Goal: Information Seeking & Learning: Learn about a topic

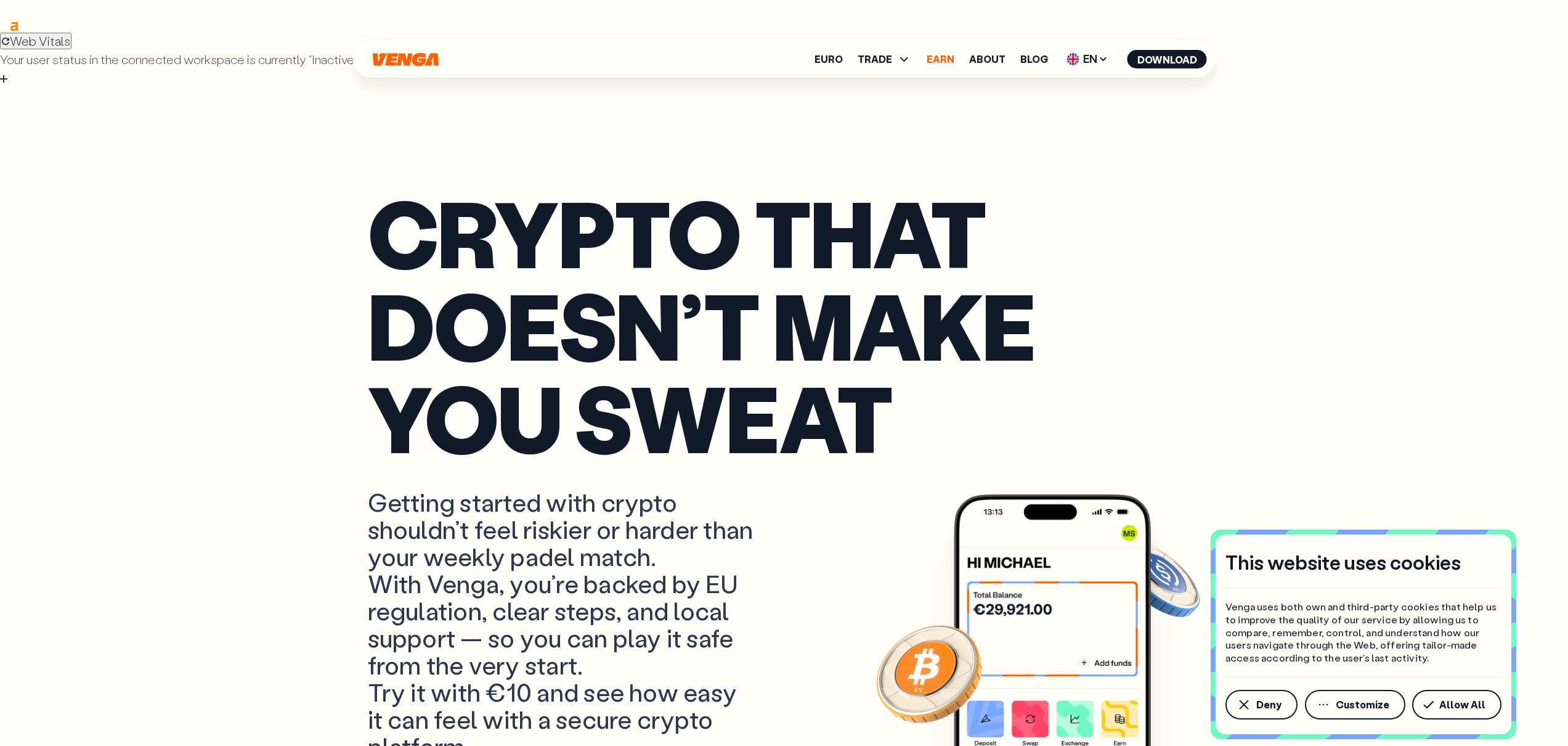
click at [938, 64] on link "Earn" at bounding box center [940, 59] width 28 height 10
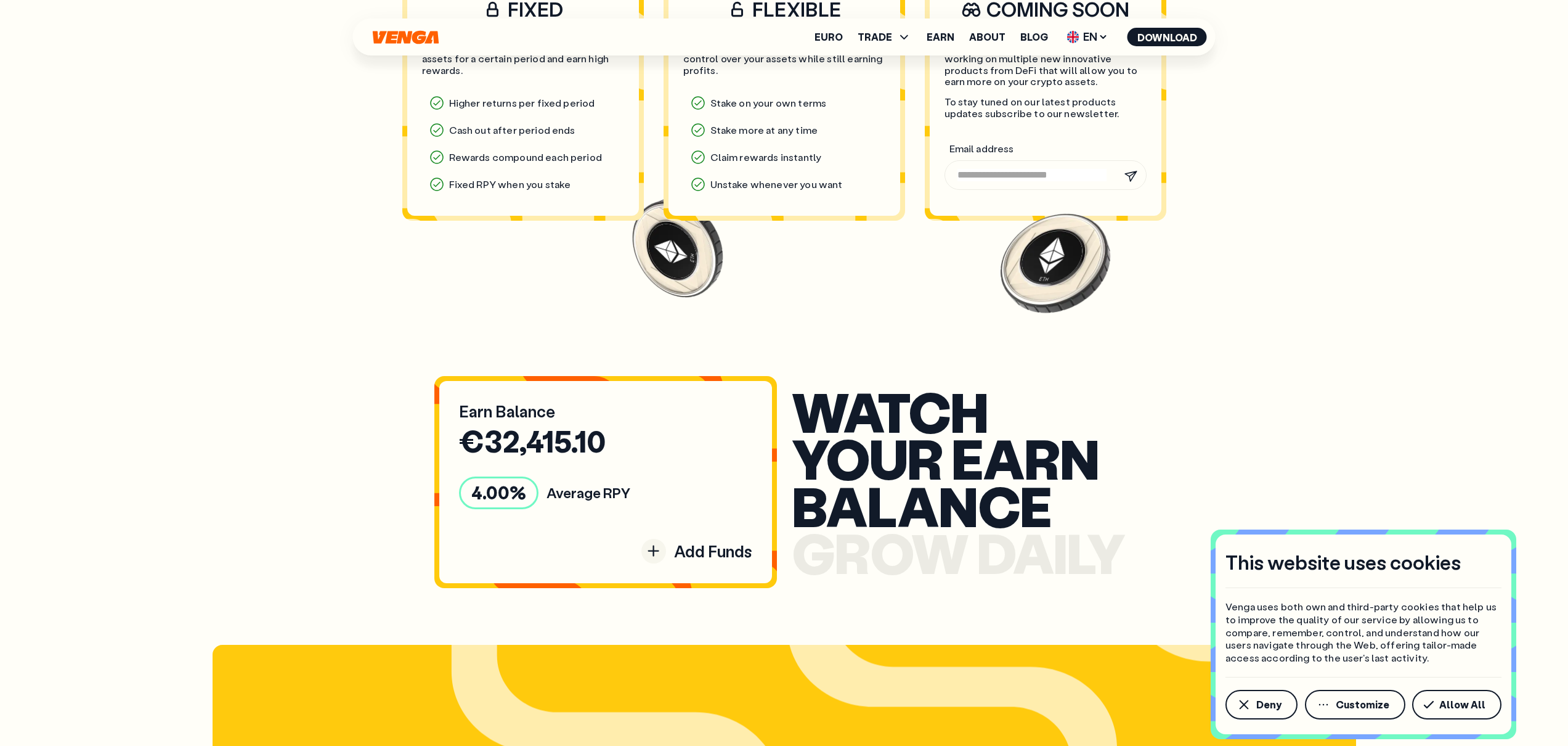
scroll to position [1425, 0]
drag, startPoint x: 405, startPoint y: 315, endPoint x: 647, endPoint y: 409, distance: 259.6
click at [646, 409] on section "w a t c h y o u r e a r n b a l a n c e g r o w d a i l y Earn Balance € 32,415…" at bounding box center [784, 482] width 858 height 296
click at [770, 248] on section "Our earn products FIXED Fixed staking allows you to lock your assets for a cert…" at bounding box center [784, 59] width 858 height 547
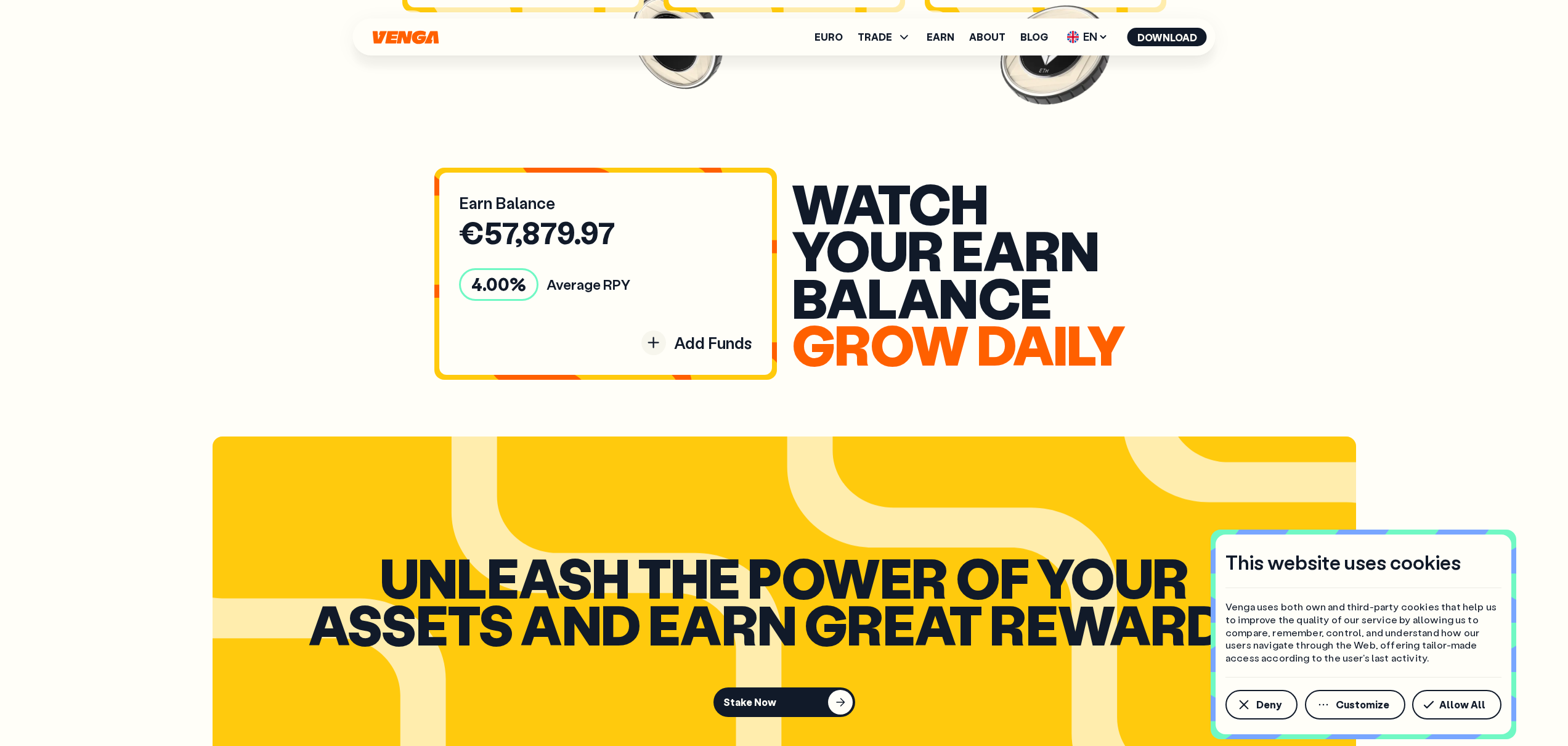
scroll to position [1634, 0]
drag, startPoint x: 465, startPoint y: 207, endPoint x: 472, endPoint y: 206, distance: 7.1
click at [472, 267] on div "4.00 %" at bounding box center [498, 283] width 79 height 32
drag, startPoint x: 478, startPoint y: 203, endPoint x: 578, endPoint y: 217, distance: 101.0
click at [578, 218] on div "Earn Balance € 57,879.97 4.00 % Average RPY Add Funds" at bounding box center [606, 272] width 333 height 201
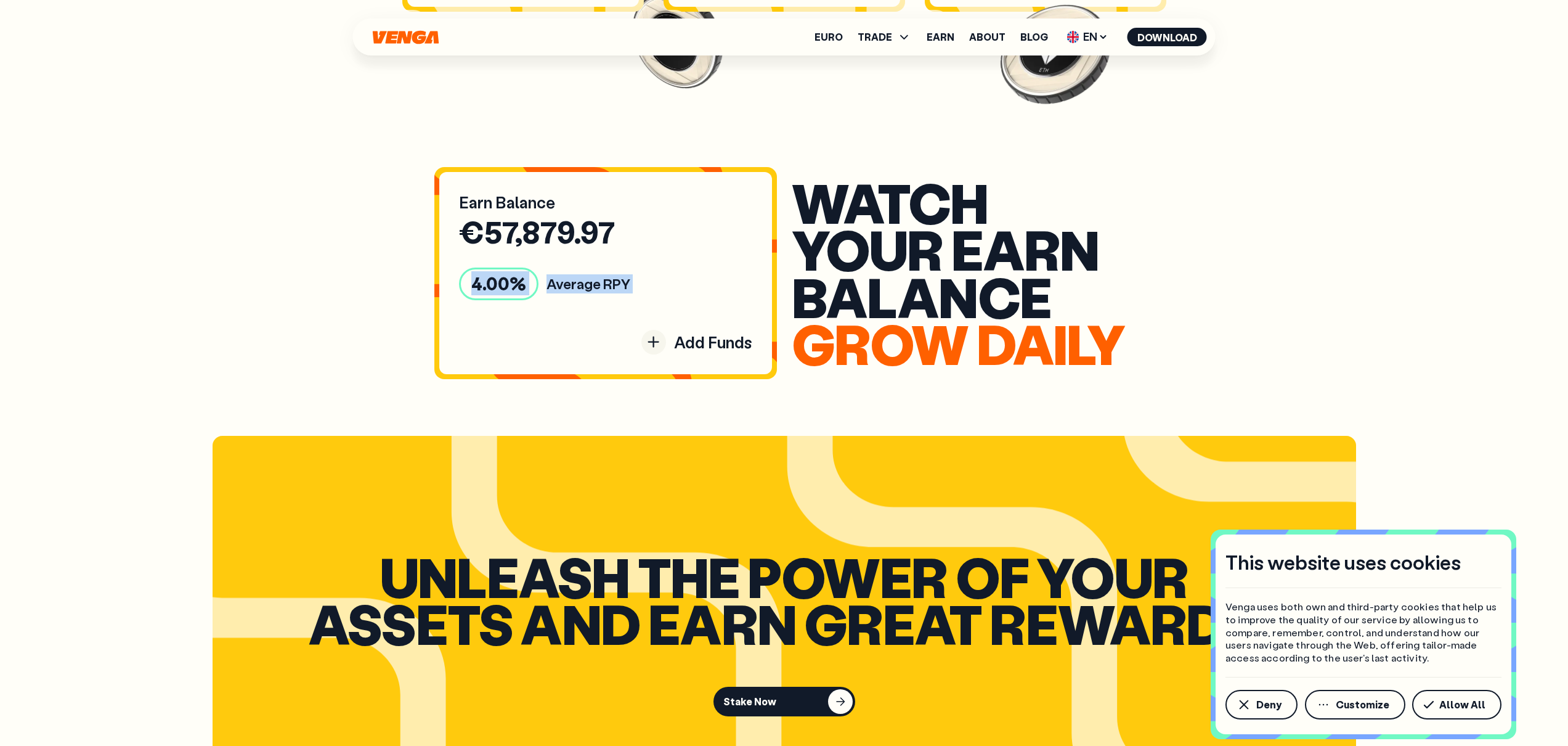
click at [584, 267] on div "4.00 % Average RPY" at bounding box center [606, 283] width 294 height 32
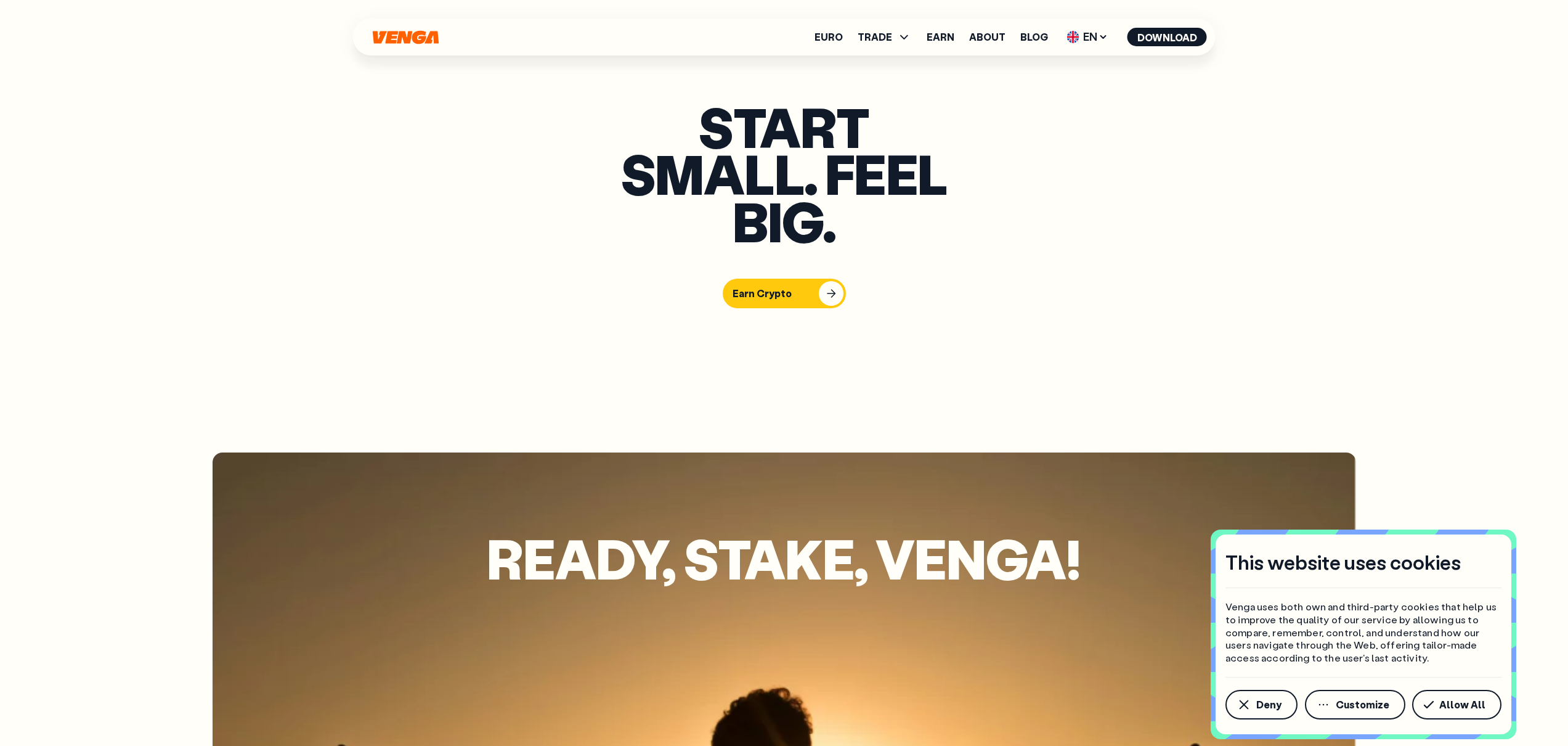
scroll to position [6135, 0]
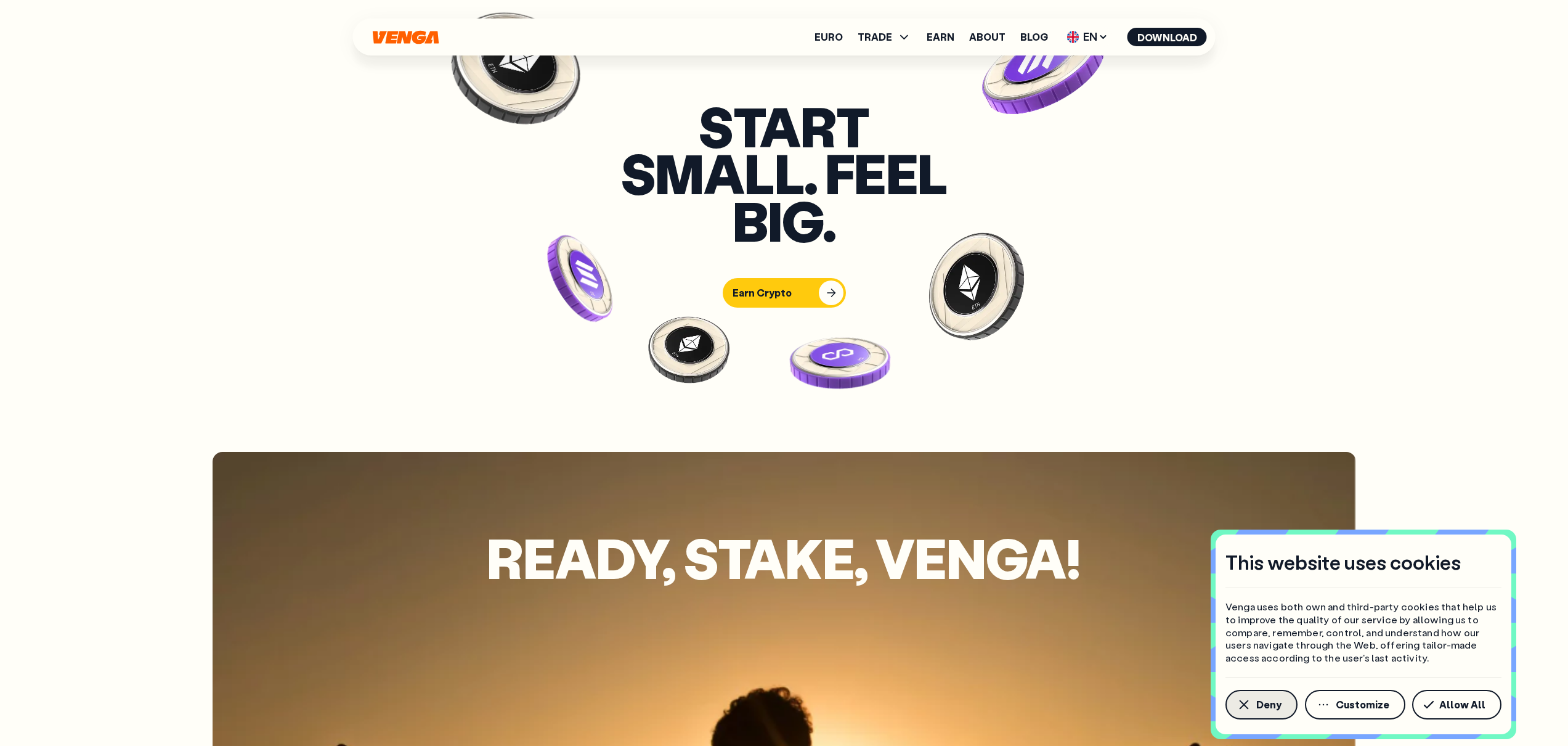
click at [1258, 715] on button "Deny" at bounding box center [1261, 704] width 72 height 29
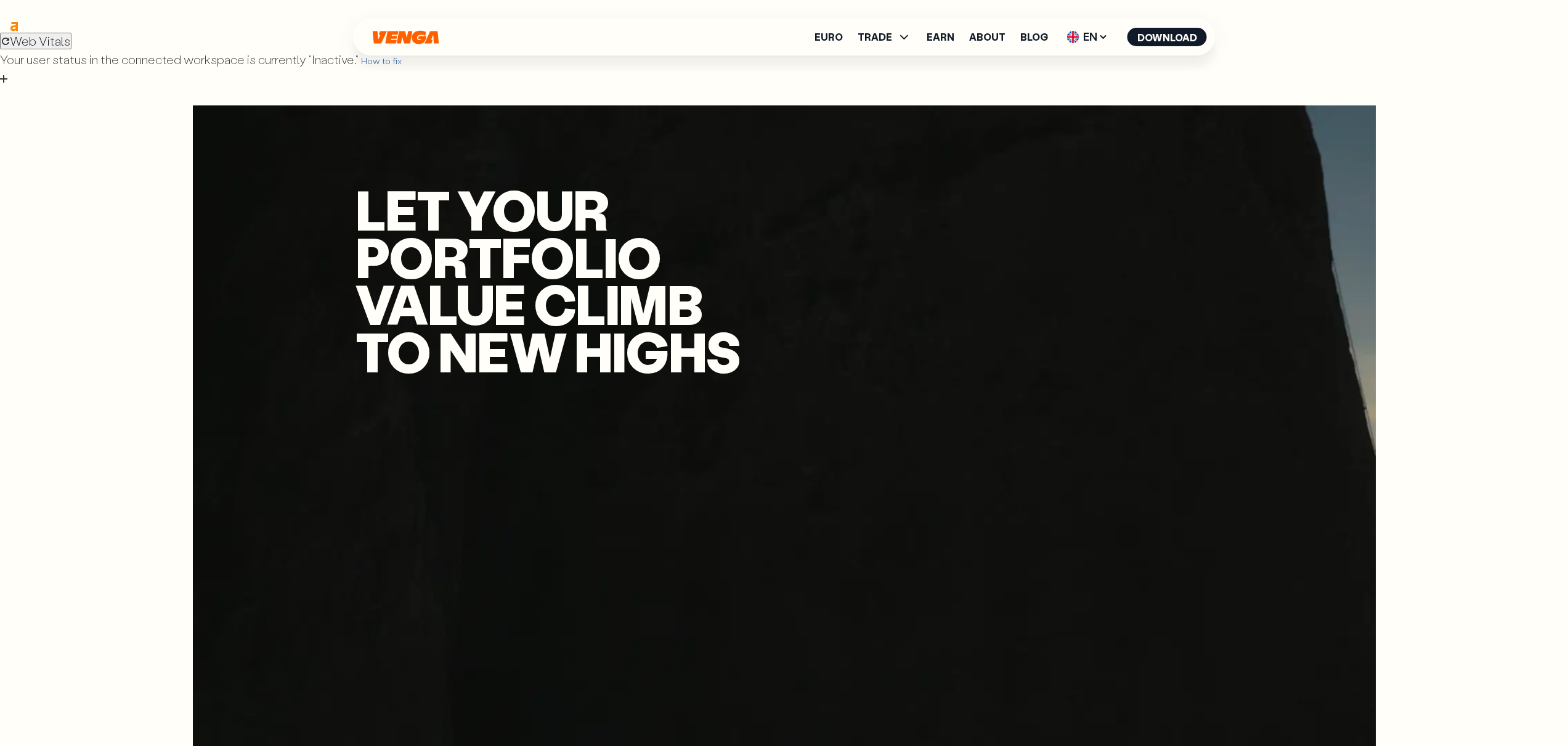
scroll to position [0, 0]
click at [999, 42] on link "About" at bounding box center [987, 36] width 36 height 10
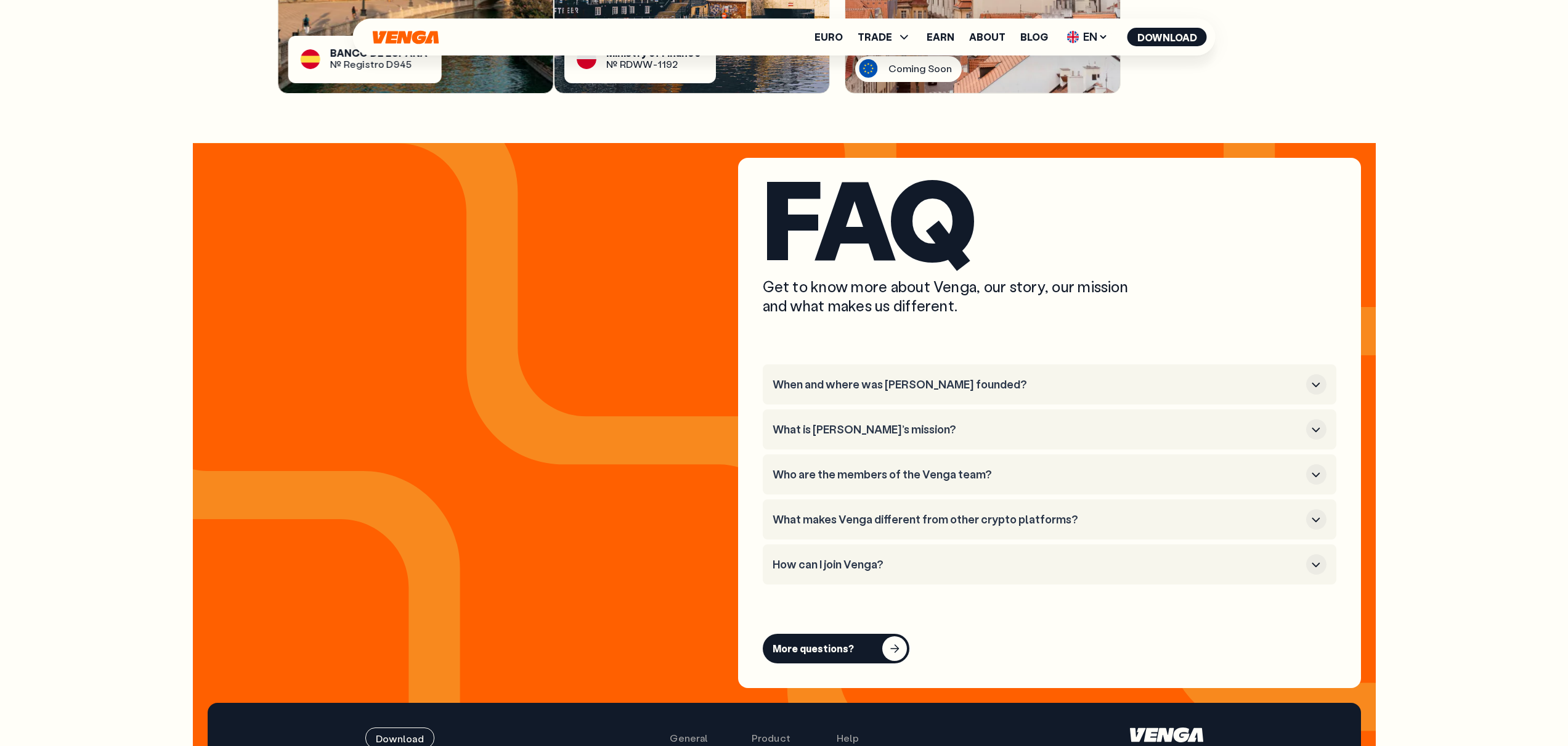
scroll to position [4974, 0]
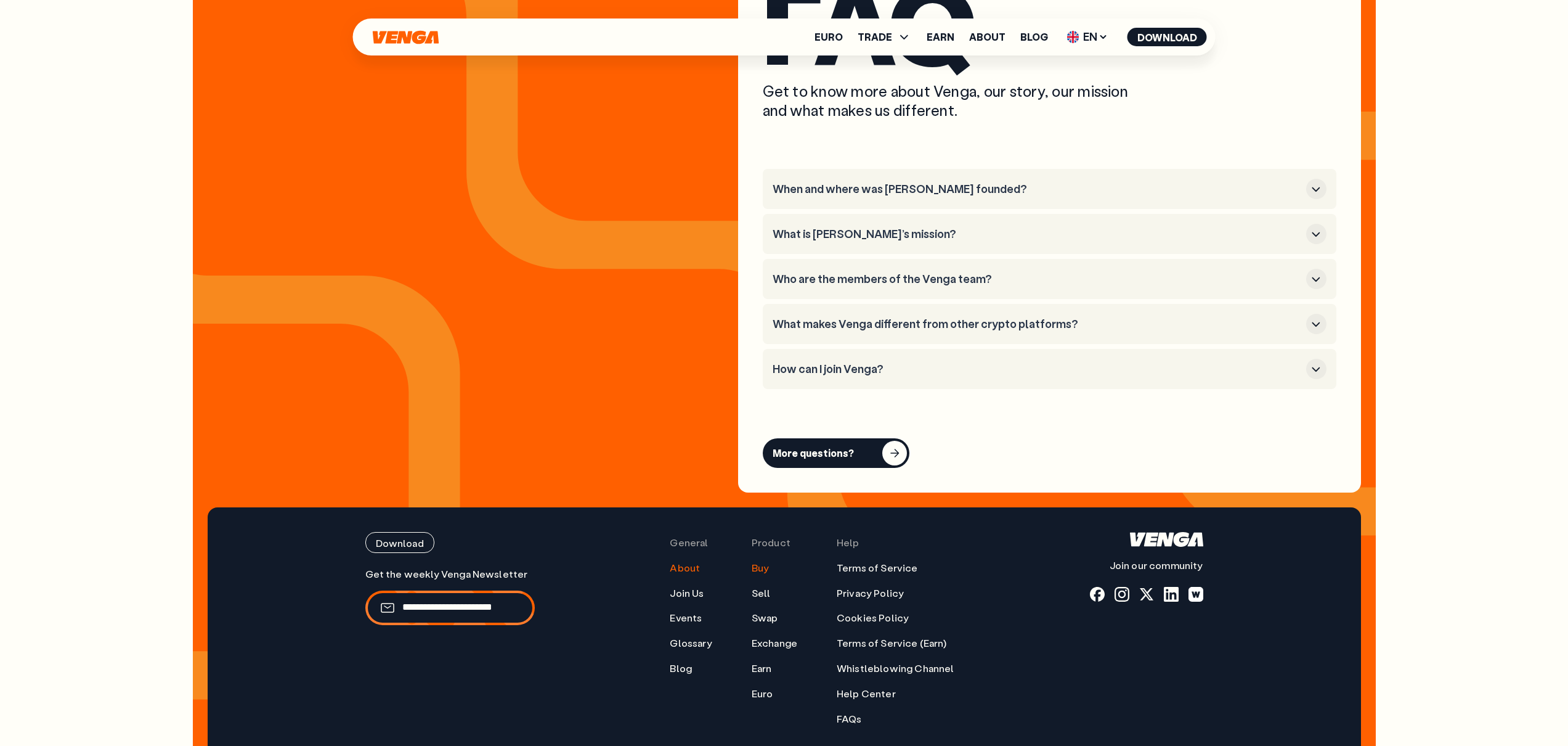
click at [764, 562] on link "Buy" at bounding box center [760, 568] width 17 height 13
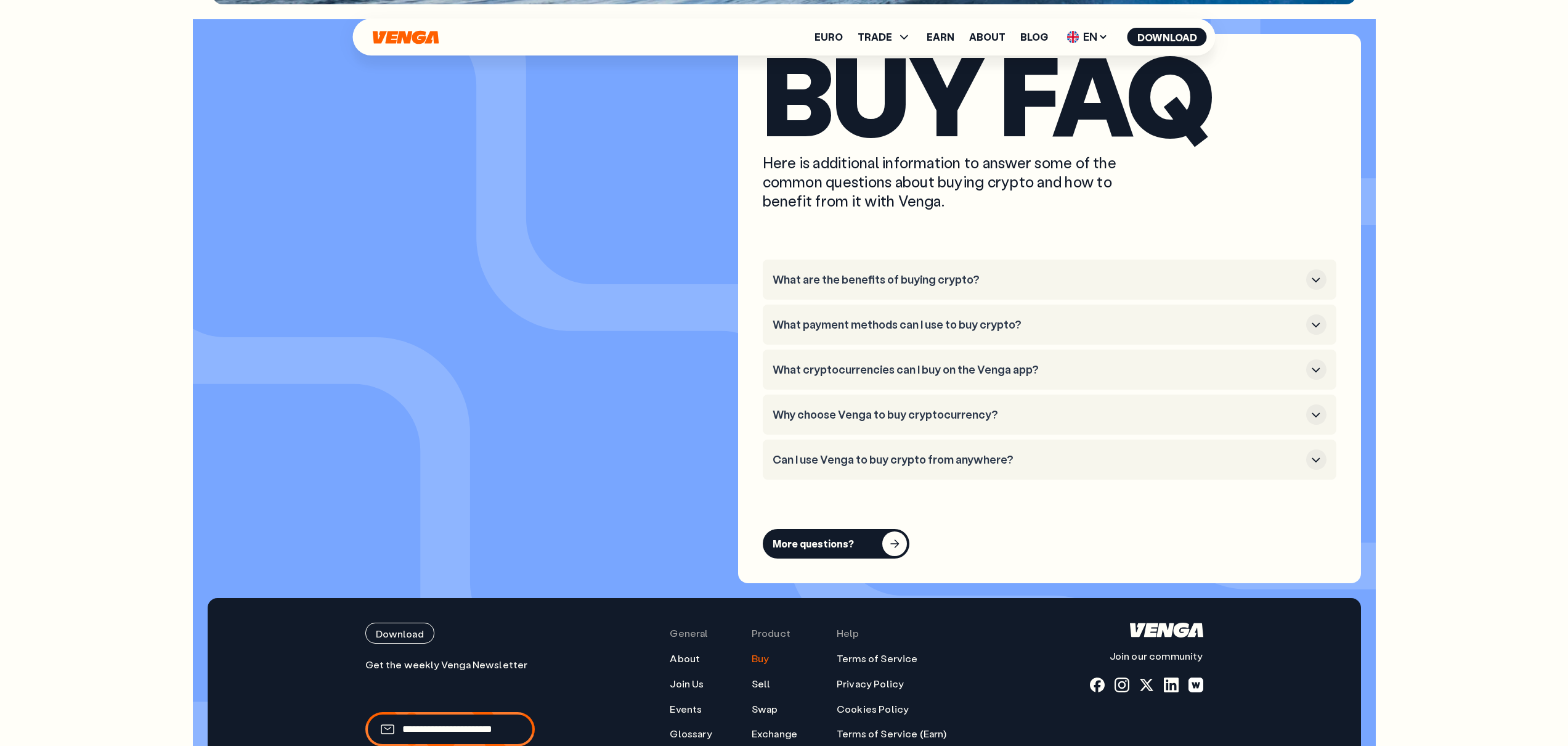
scroll to position [3752, 0]
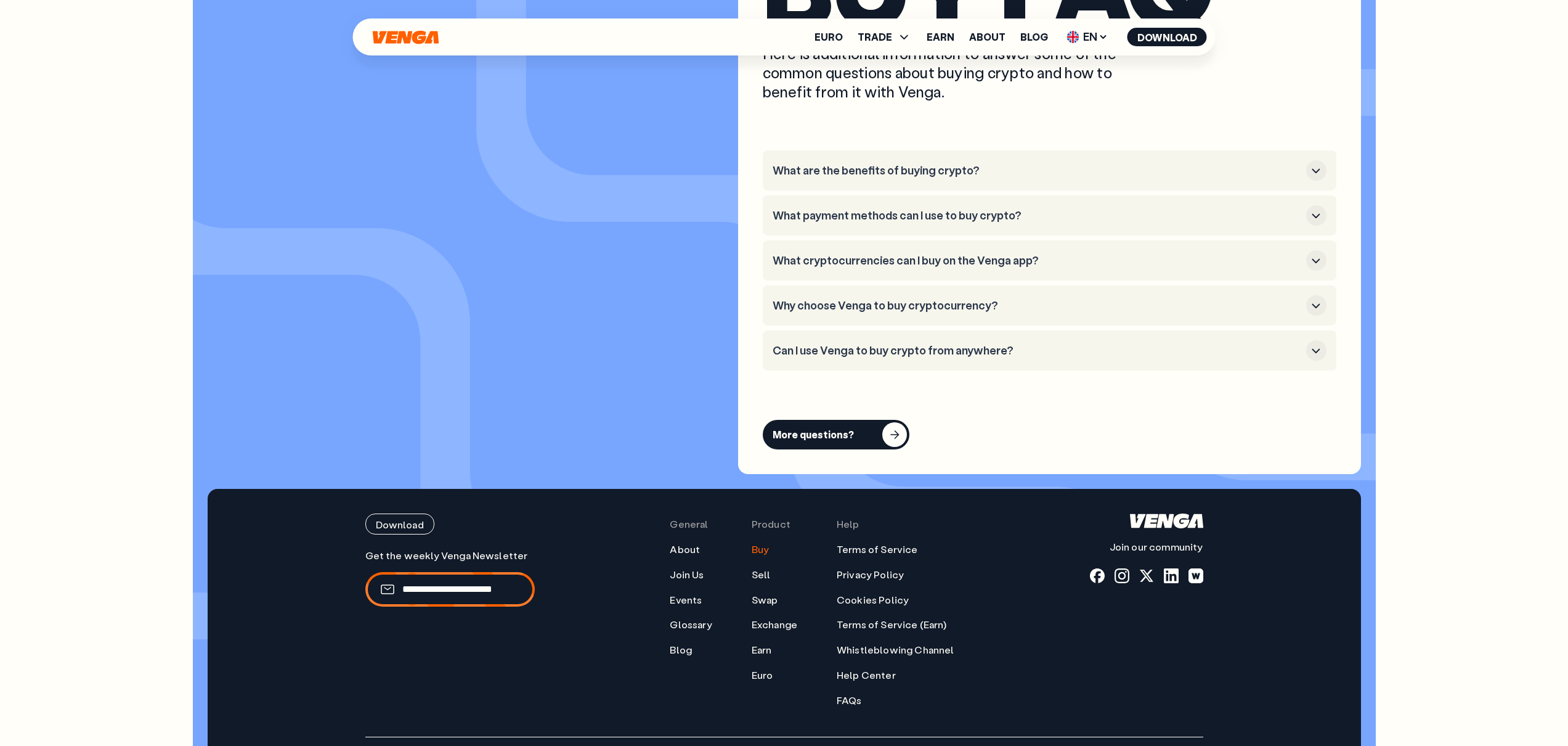
click at [826, 209] on h3 "What payment methods can I use to buy crypto?" at bounding box center [1037, 215] width 529 height 13
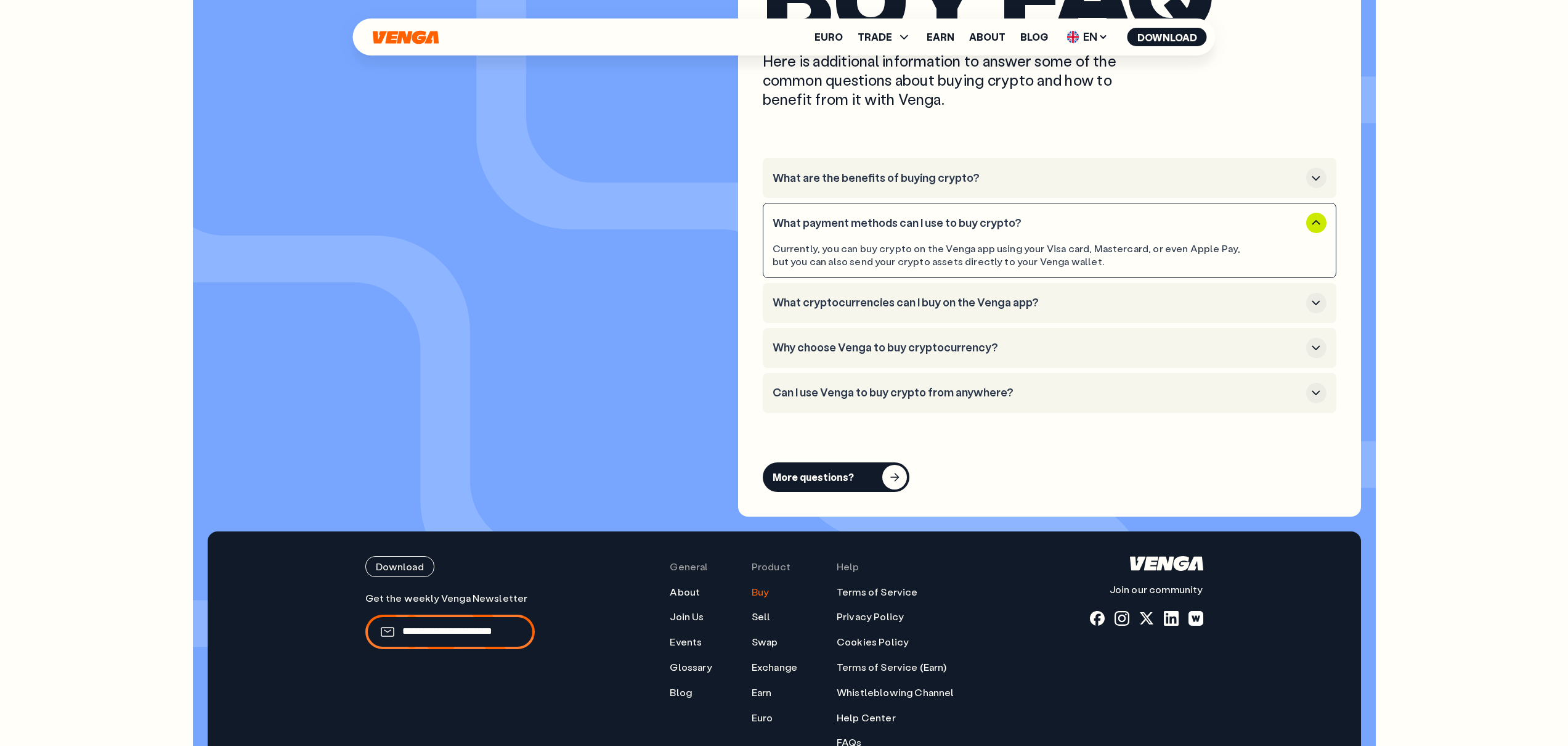
scroll to position [3744, 0]
drag, startPoint x: 1038, startPoint y: 166, endPoint x: 1154, endPoint y: 185, distance: 117.5
click at [1149, 203] on li "What payment methods can I use to buy crypto? Currently, you can buy crypto on …" at bounding box center [1049, 240] width 574 height 75
click at [1176, 242] on div "Currently, you can buy crypto on the Venga app using your Visa card, Mastercard…" at bounding box center [1014, 255] width 484 height 26
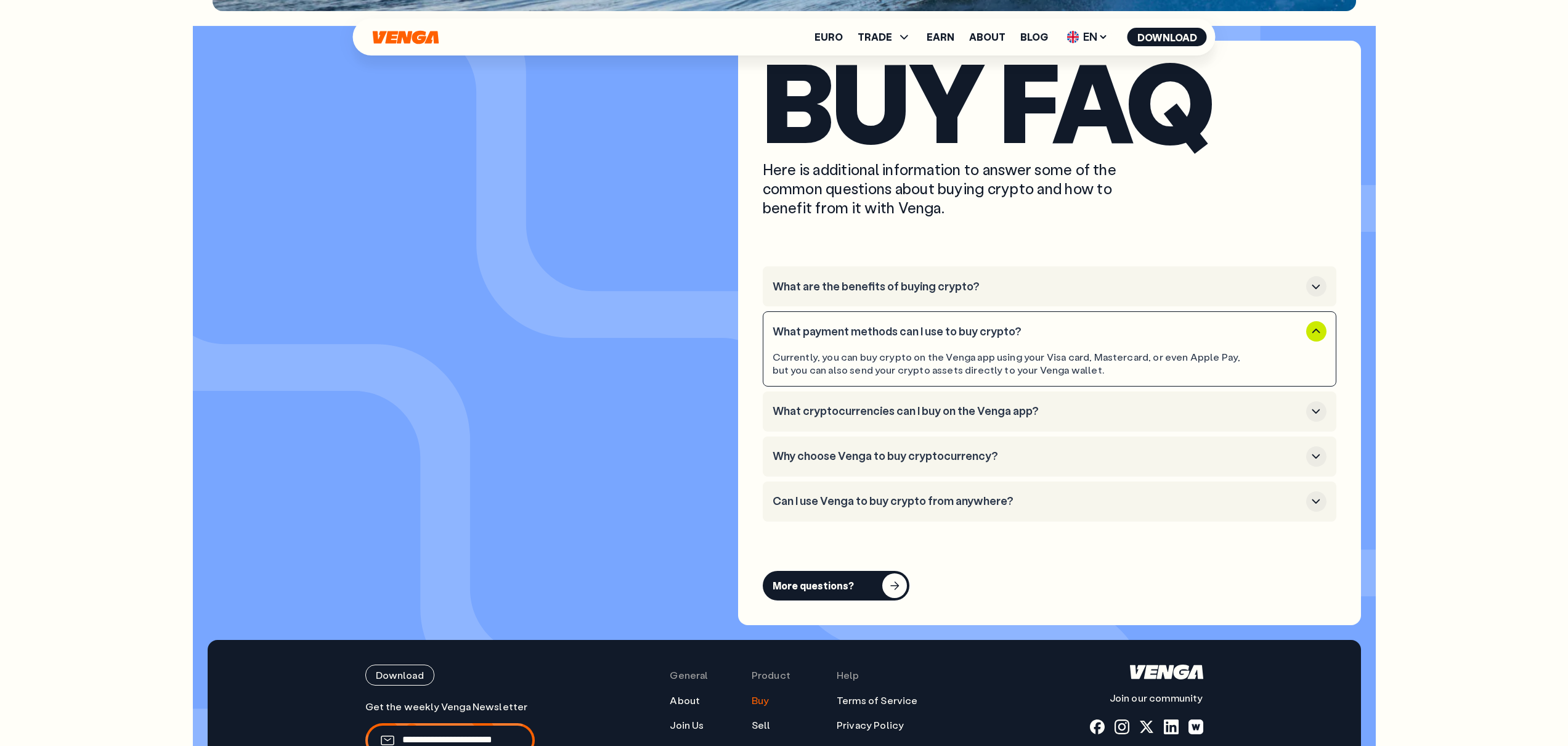
scroll to position [3637, 0]
click at [983, 401] on button "What cryptocurrencies can I buy on the Venga app?" at bounding box center [1049, 410] width 554 height 20
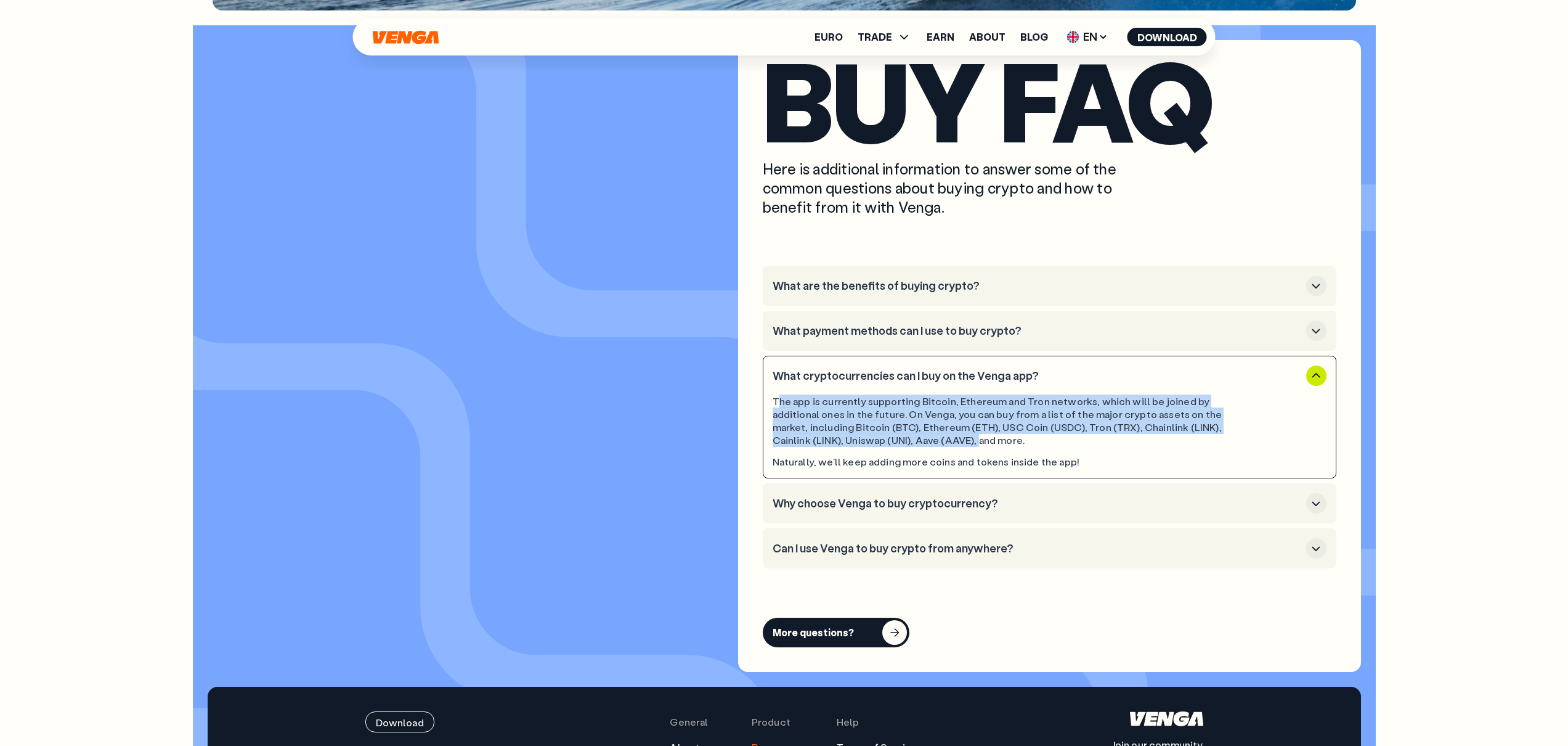
drag, startPoint x: 775, startPoint y: 320, endPoint x: 914, endPoint y: 360, distance: 144.6
click at [875, 395] on div "The app is currently supporting Bitcoin, Ethereum and Tron networks, which will…" at bounding box center [1014, 420] width 484 height 51
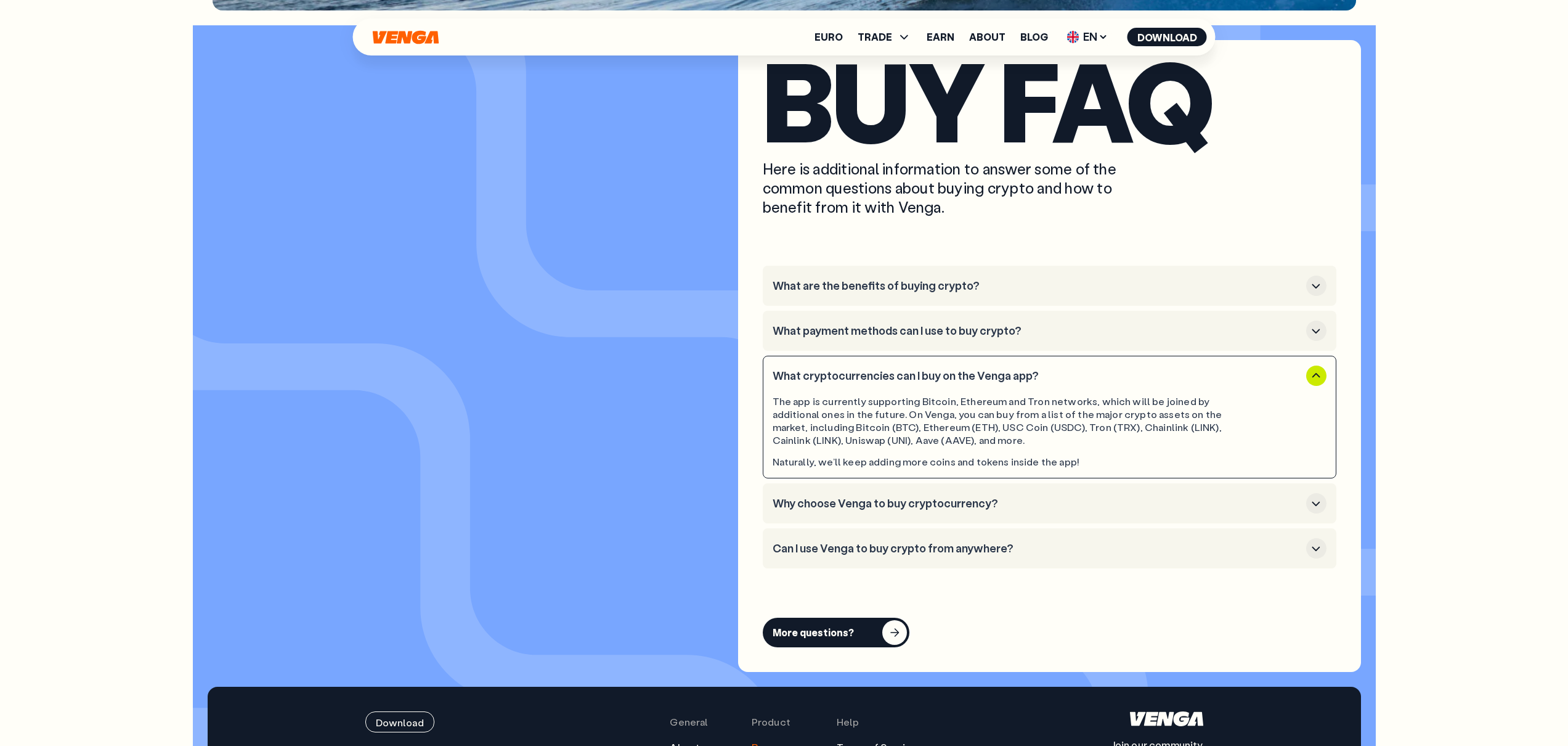
drag, startPoint x: 914, startPoint y: 360, endPoint x: 944, endPoint y: 366, distance: 30.6
click at [916, 395] on div "The app is currently supporting Bitcoin, Ethereum and Tron networks, which will…" at bounding box center [1014, 420] width 484 height 51
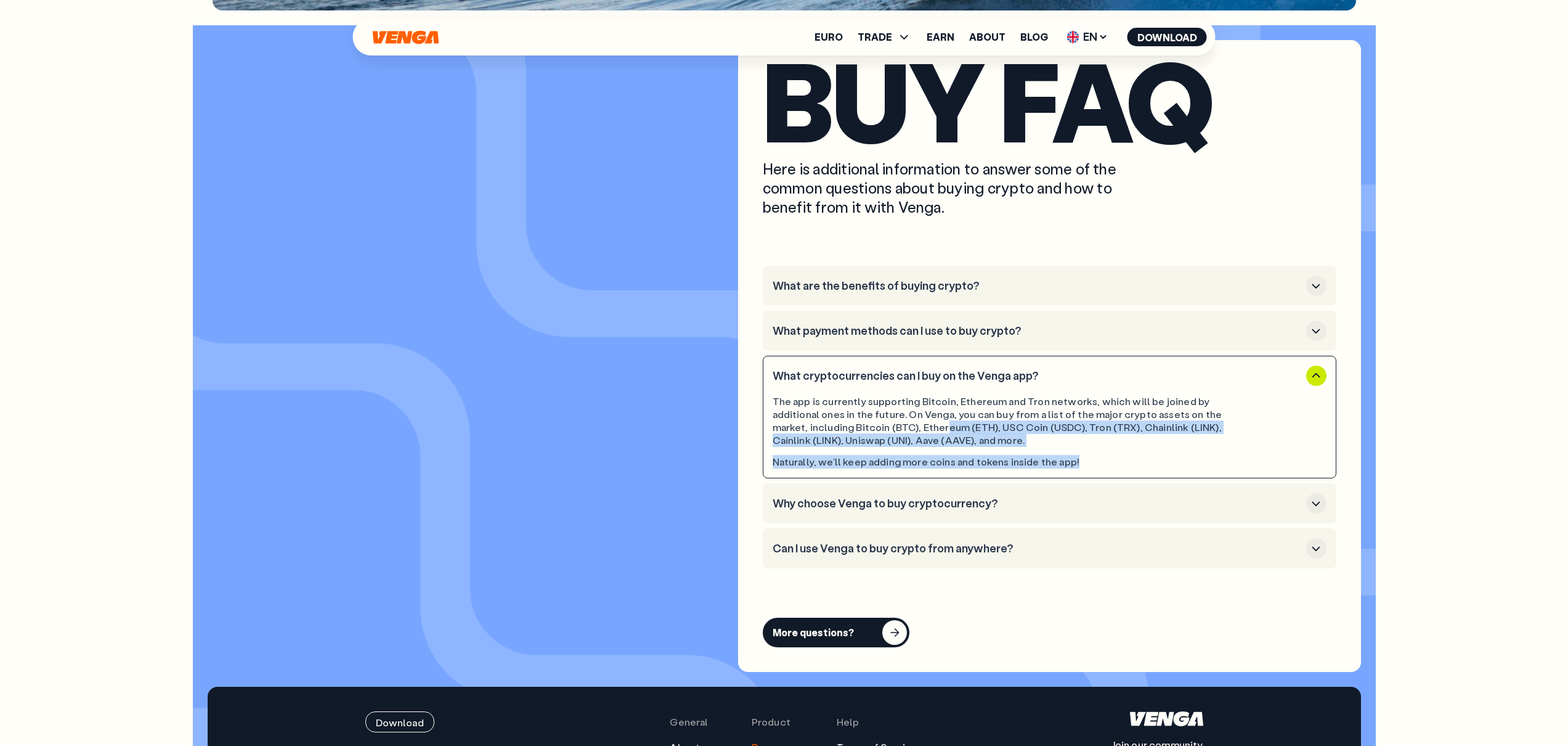
drag, startPoint x: 1139, startPoint y: 379, endPoint x: 854, endPoint y: 337, distance: 288.1
click at [855, 385] on div "The app is currently supporting Bitcoin, Ethereum and Tron networks, which will…" at bounding box center [1049, 426] width 554 height 83
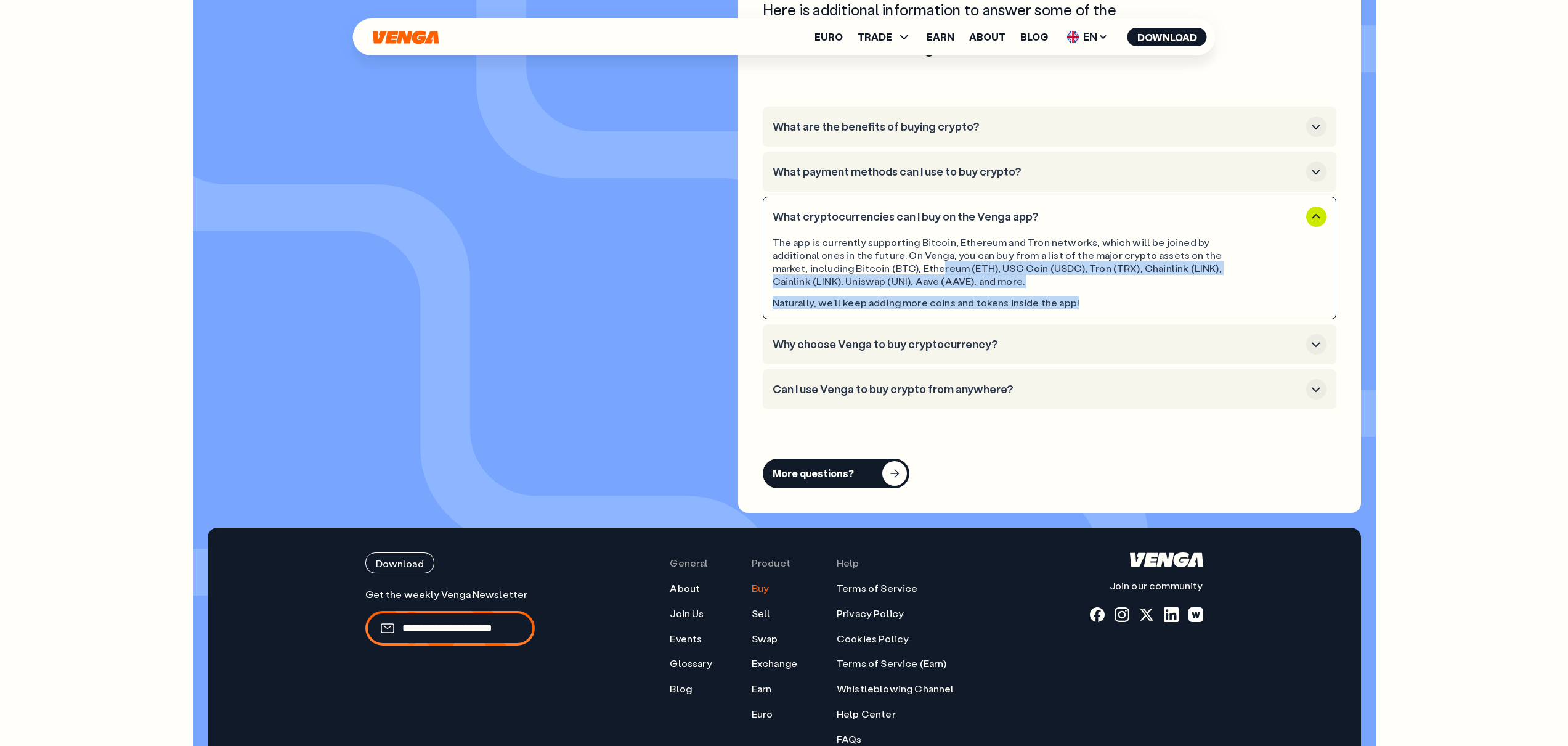
scroll to position [3796, 0]
click at [762, 707] on link "Euro" at bounding box center [763, 713] width 21 height 13
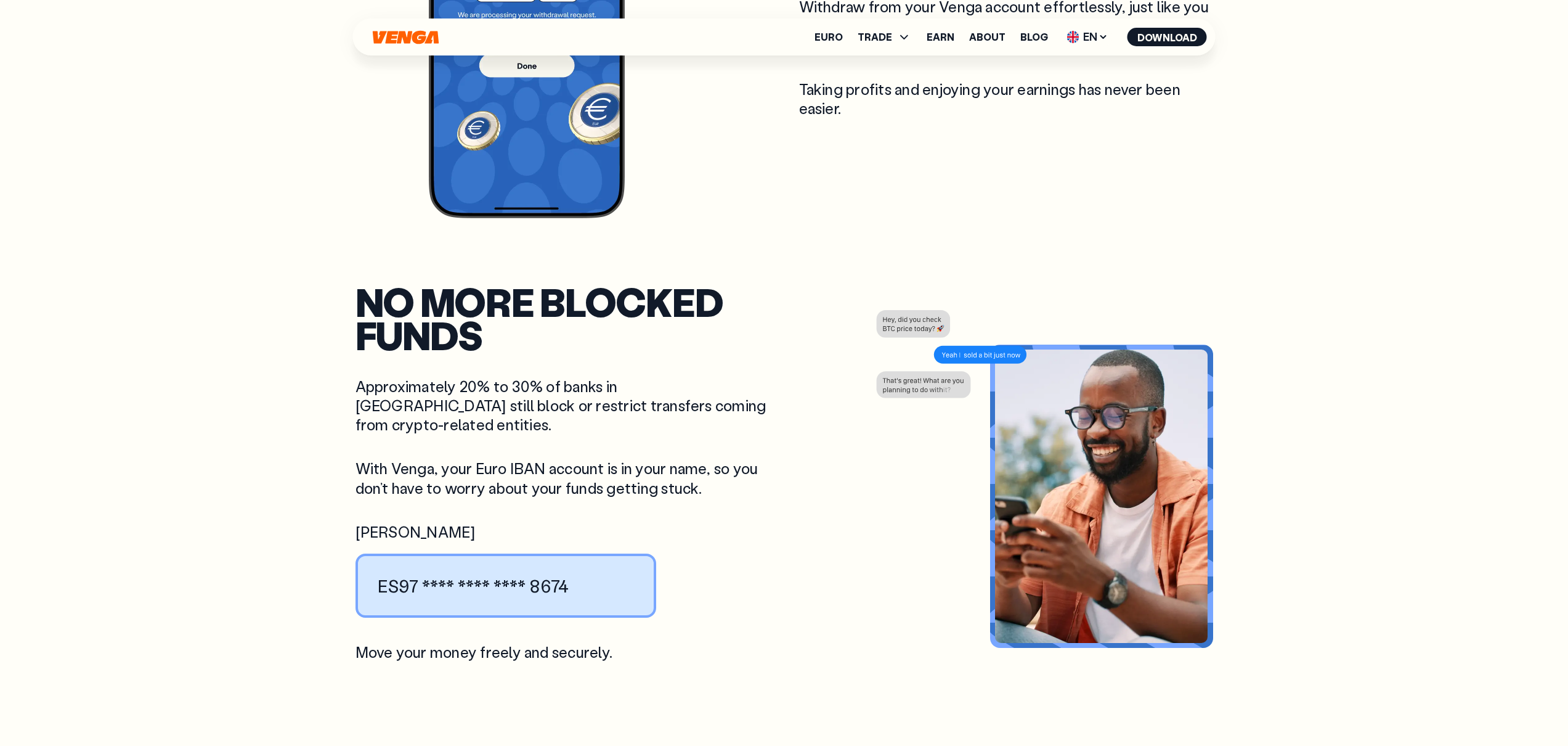
scroll to position [1476, 0]
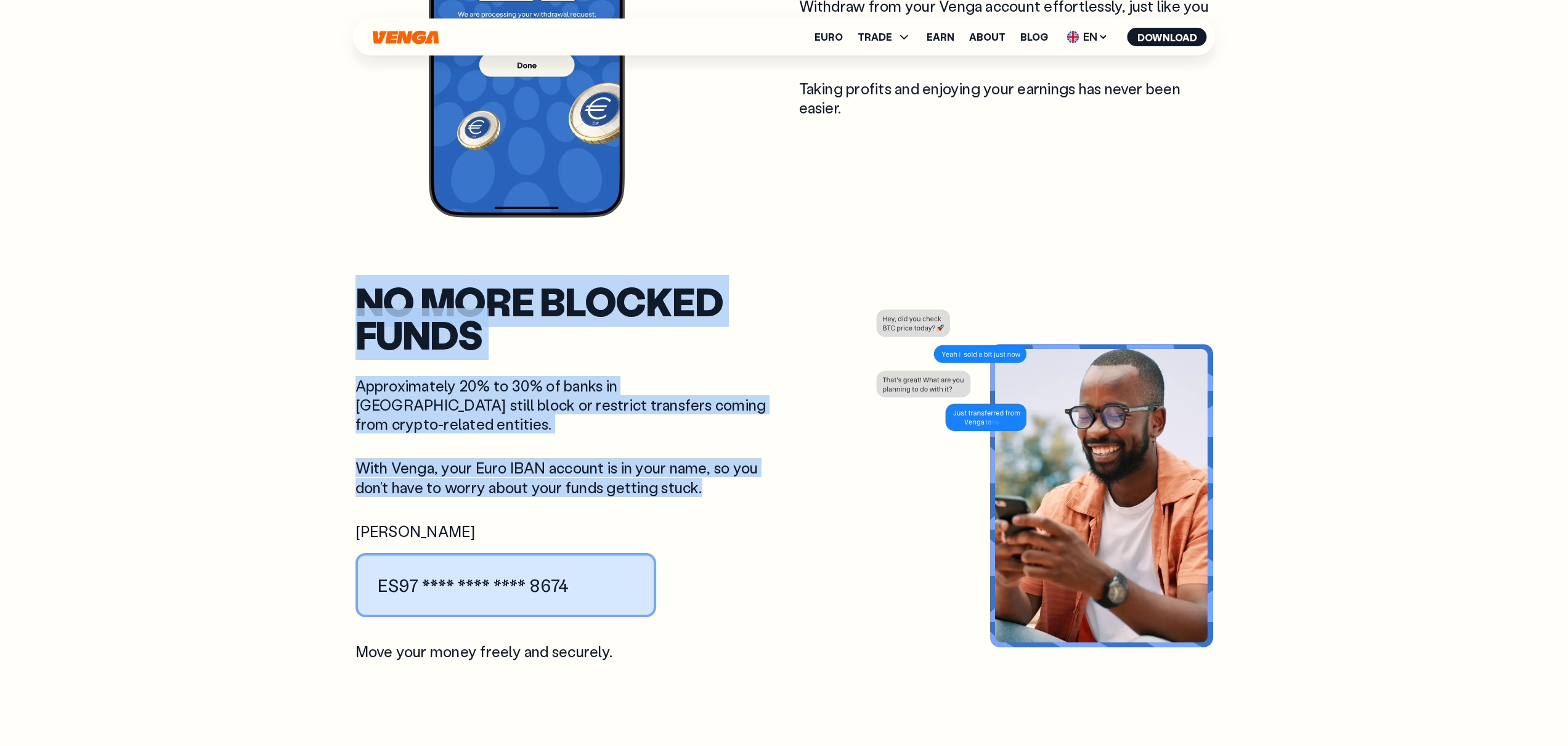
drag, startPoint x: 332, startPoint y: 220, endPoint x: 720, endPoint y: 382, distance: 420.5
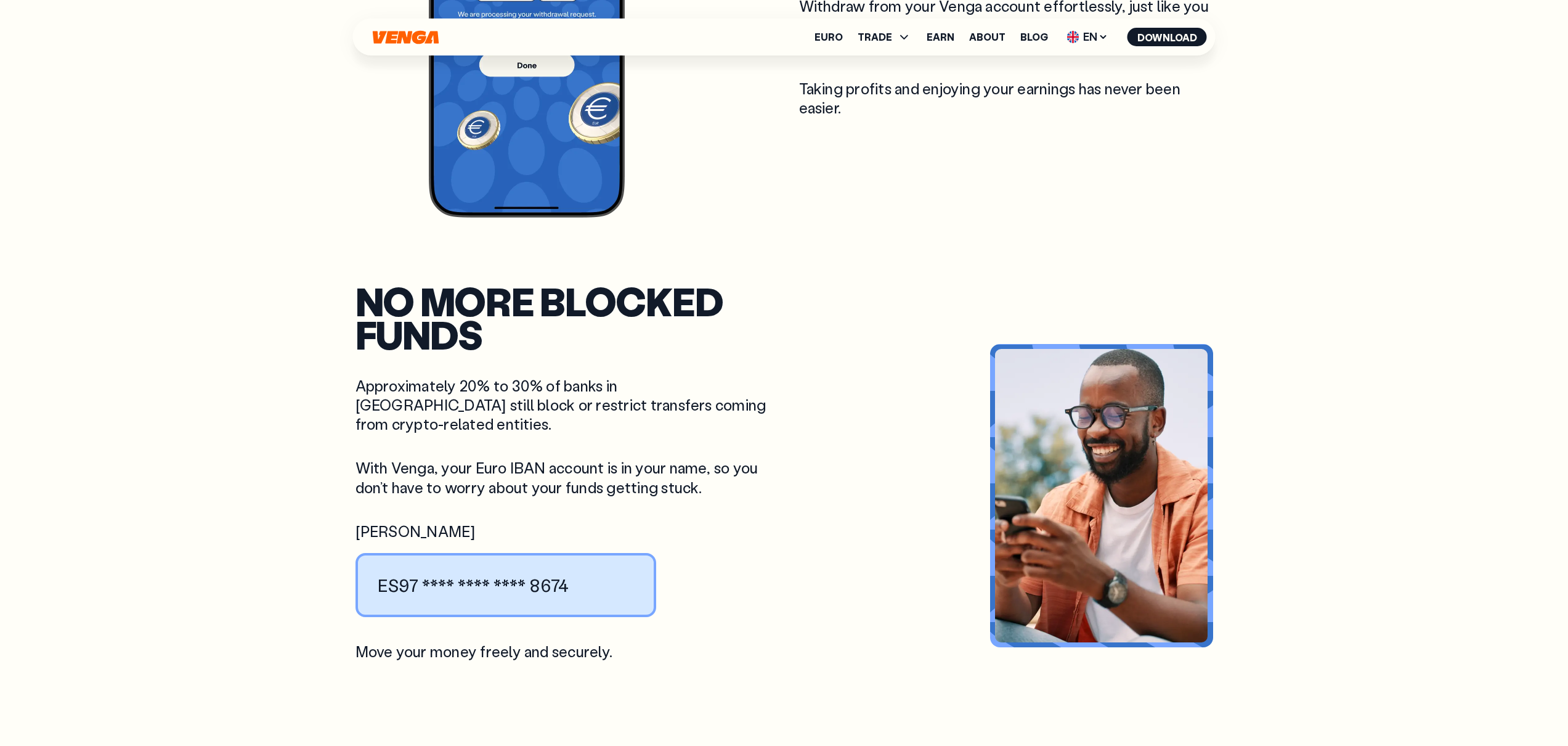
click at [800, 412] on div "no more blocked funds Approximately 20% to 30% of banks in [GEOGRAPHIC_DATA] st…" at bounding box center [784, 473] width 858 height 377
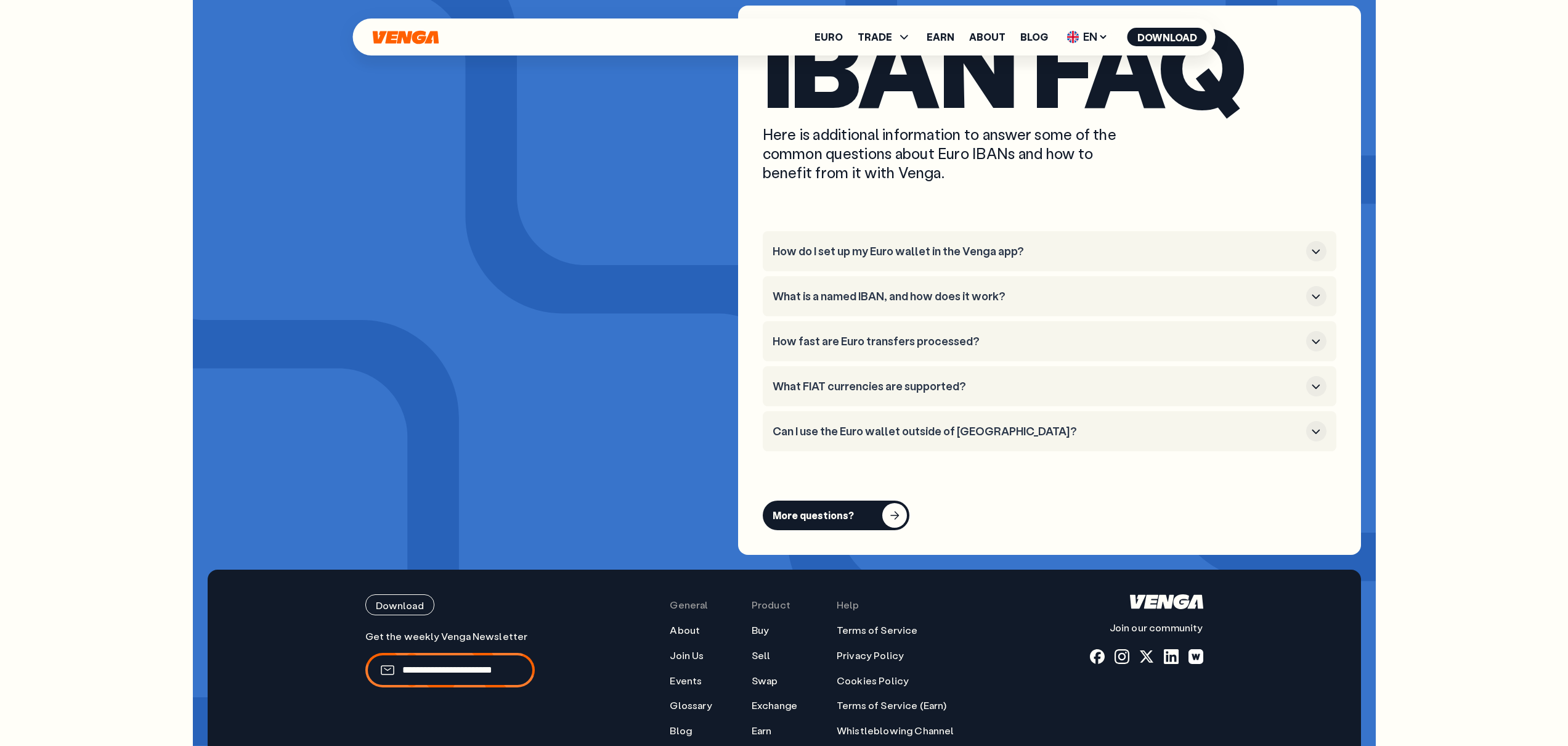
scroll to position [4964, 0]
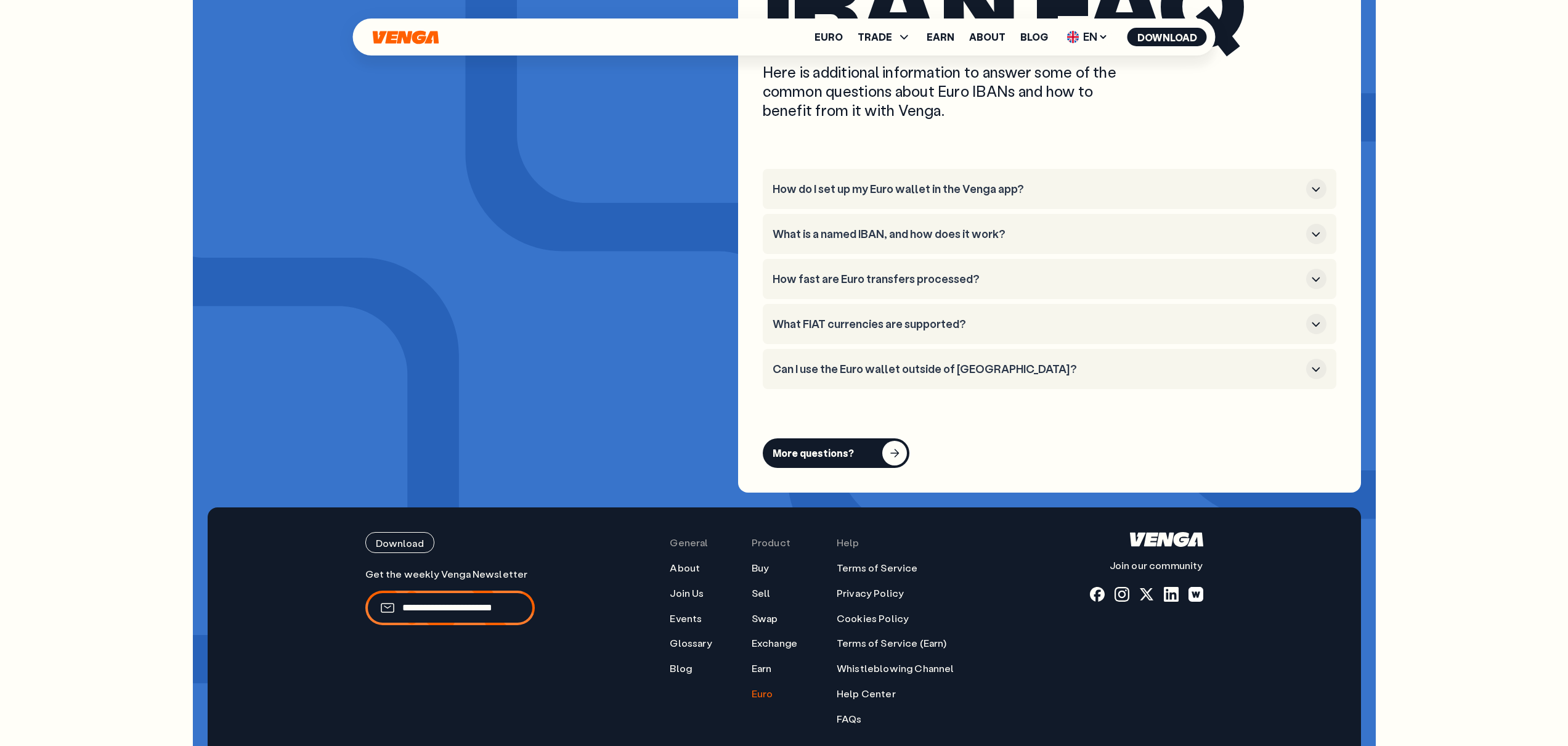
click at [888, 598] on ul "Terms of Service Privacy Policy Cookies Policy Terms of Service (Earn) Whistleb…" at bounding box center [895, 644] width 117 height 164
click at [887, 687] on link "Help Center" at bounding box center [866, 693] width 59 height 13
